Goal: Transaction & Acquisition: Download file/media

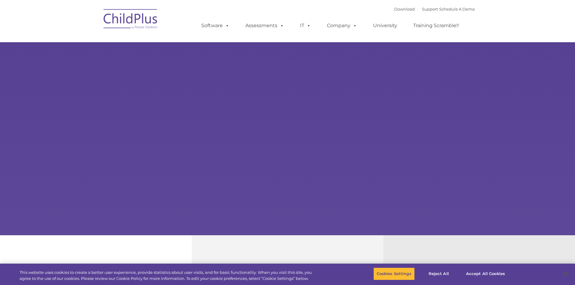
select select "MEDIUM"
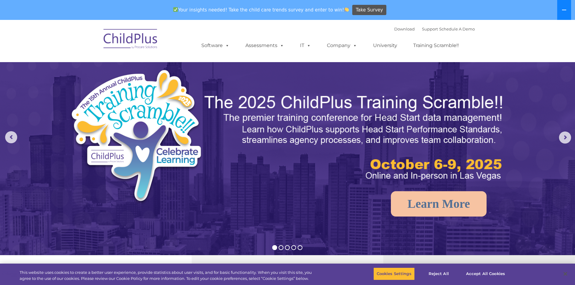
click at [565, 10] on icon at bounding box center [564, 10] width 4 height 1
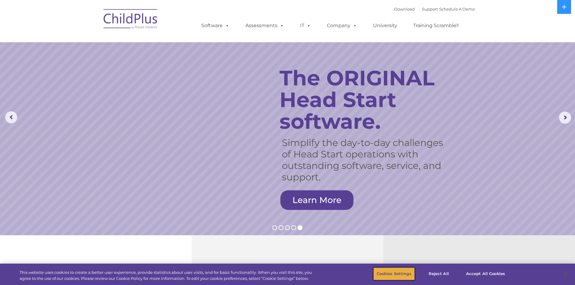
click at [409, 277] on button "Cookies Settings" at bounding box center [394, 274] width 41 height 13
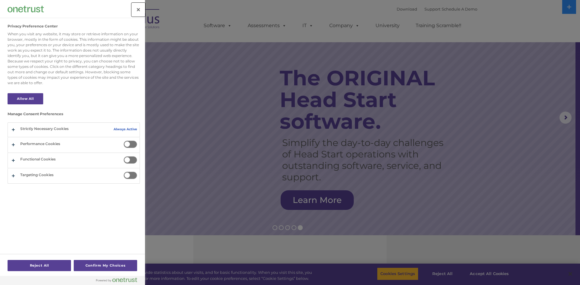
click at [133, 11] on button "Close" at bounding box center [138, 9] width 13 height 13
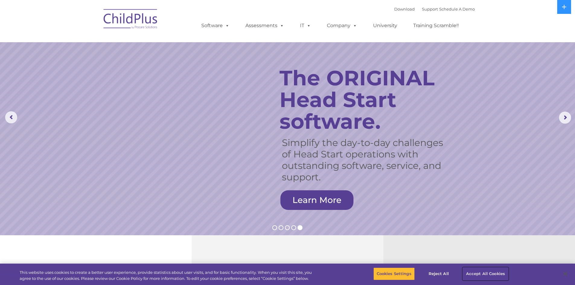
click at [487, 270] on button "Accept All Cookies" at bounding box center [486, 274] width 46 height 13
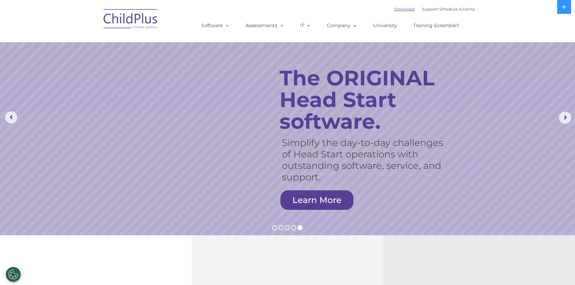
click at [397, 10] on link "Download" at bounding box center [404, 9] width 21 height 5
click at [566, 7] on icon at bounding box center [564, 7] width 4 height 4
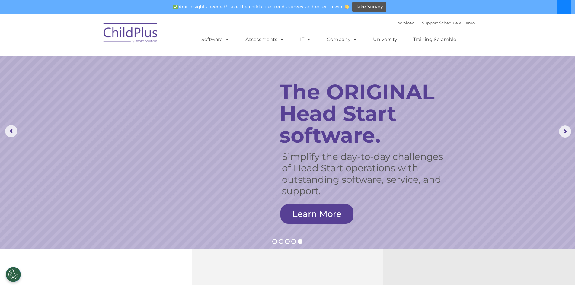
click at [566, 7] on icon at bounding box center [564, 7] width 4 height 1
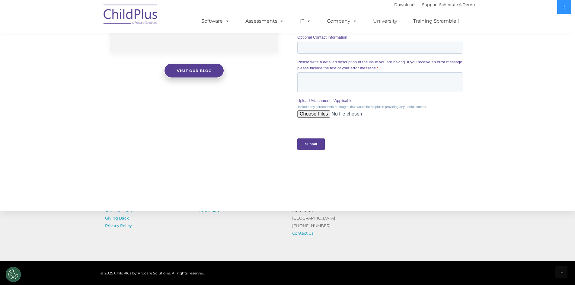
scroll to position [577, 0]
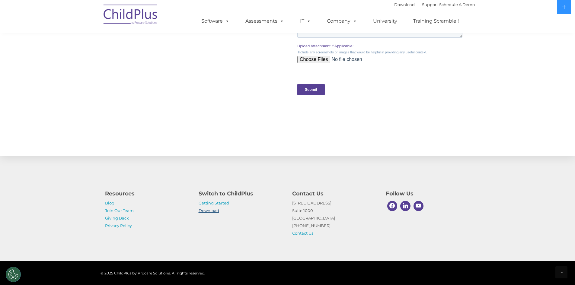
click at [219, 210] on link "Download" at bounding box center [209, 210] width 21 height 5
